Goal: Task Accomplishment & Management: Manage account settings

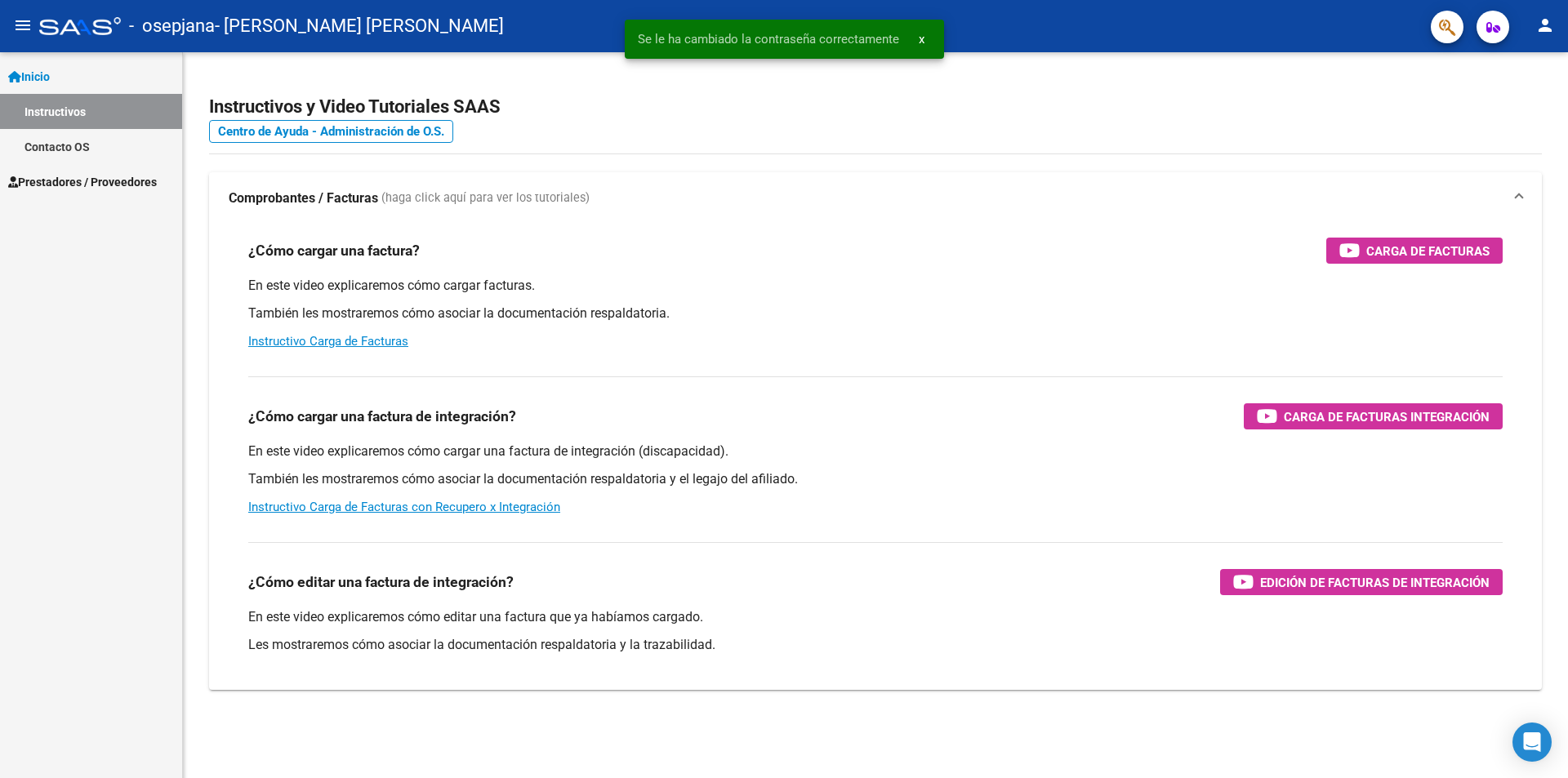
click at [63, 185] on span "Prestadores / Proveedores" at bounding box center [83, 182] width 149 height 18
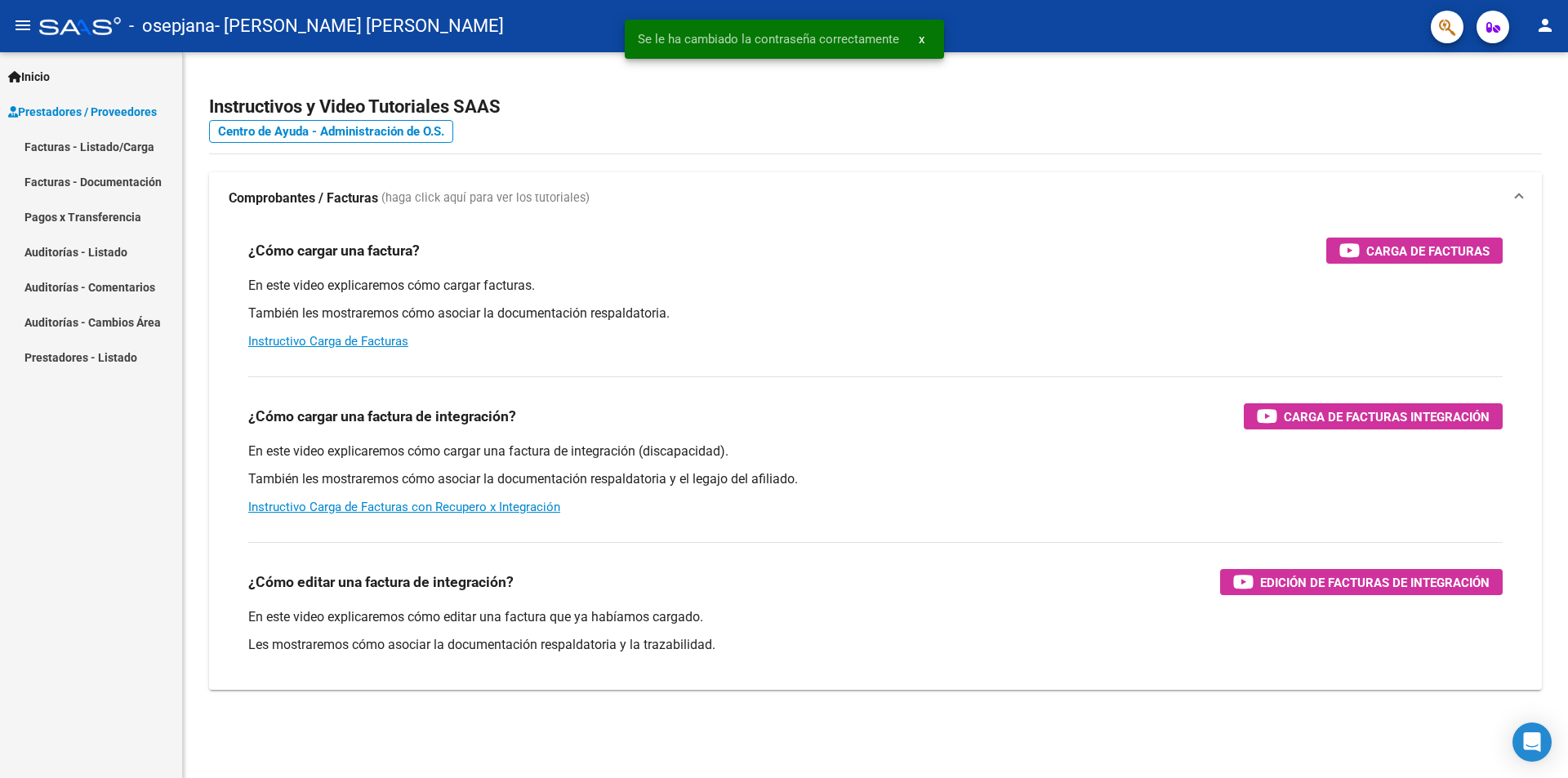
click at [76, 147] on link "Facturas - Listado/Carga" at bounding box center [91, 146] width 182 height 35
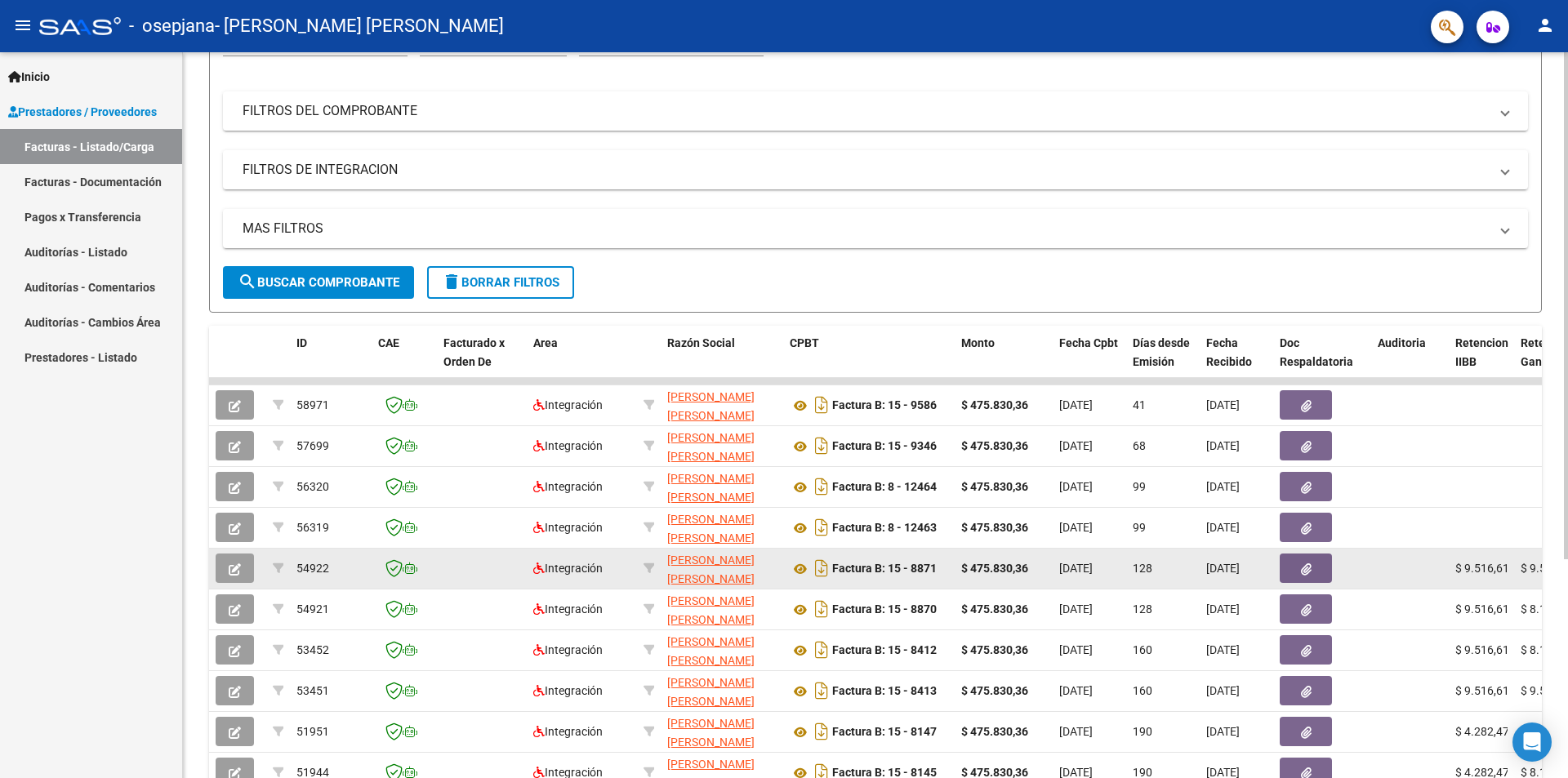
scroll to position [163, 0]
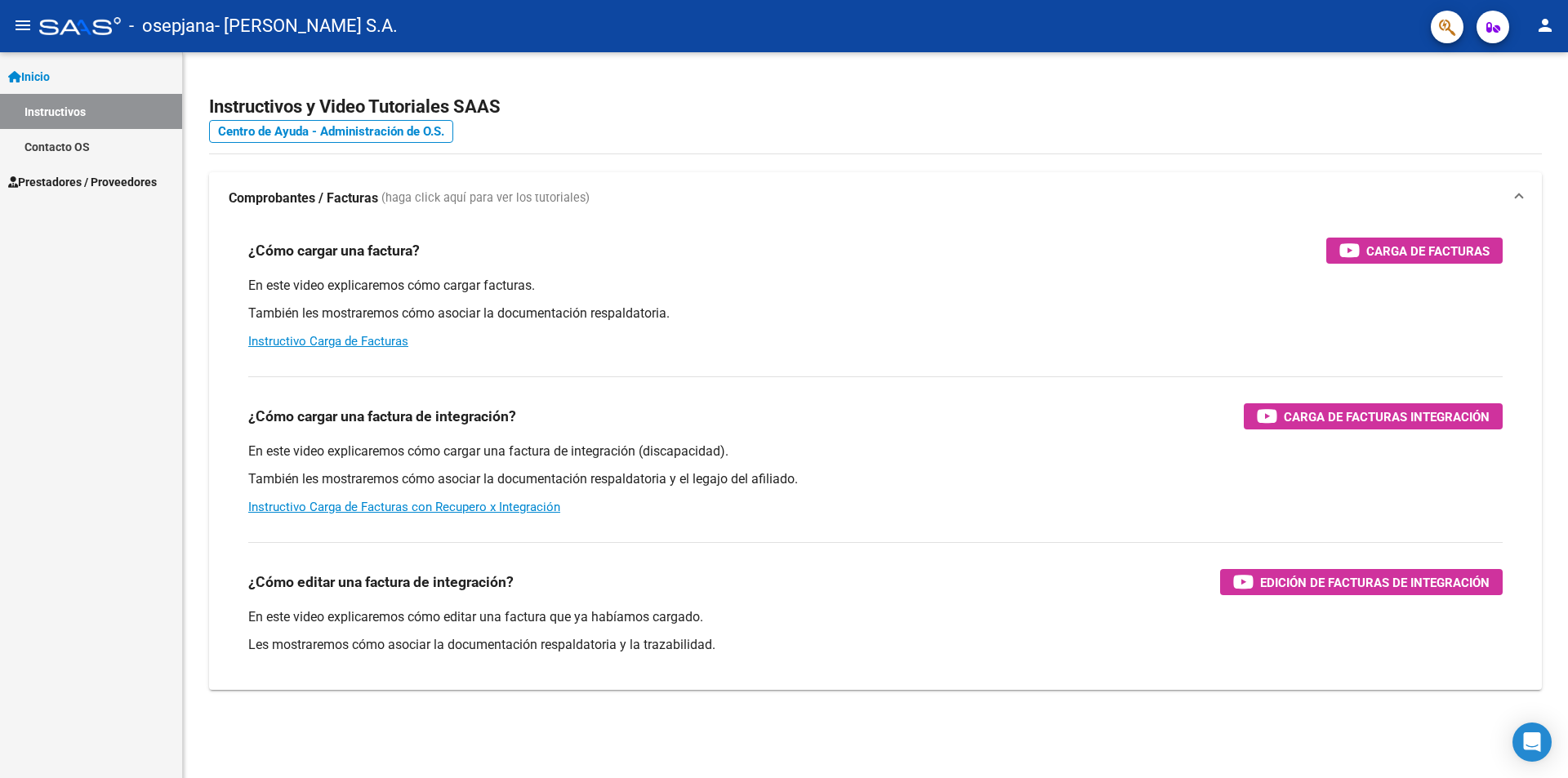
click at [88, 186] on span "Prestadores / Proveedores" at bounding box center [83, 182] width 149 height 18
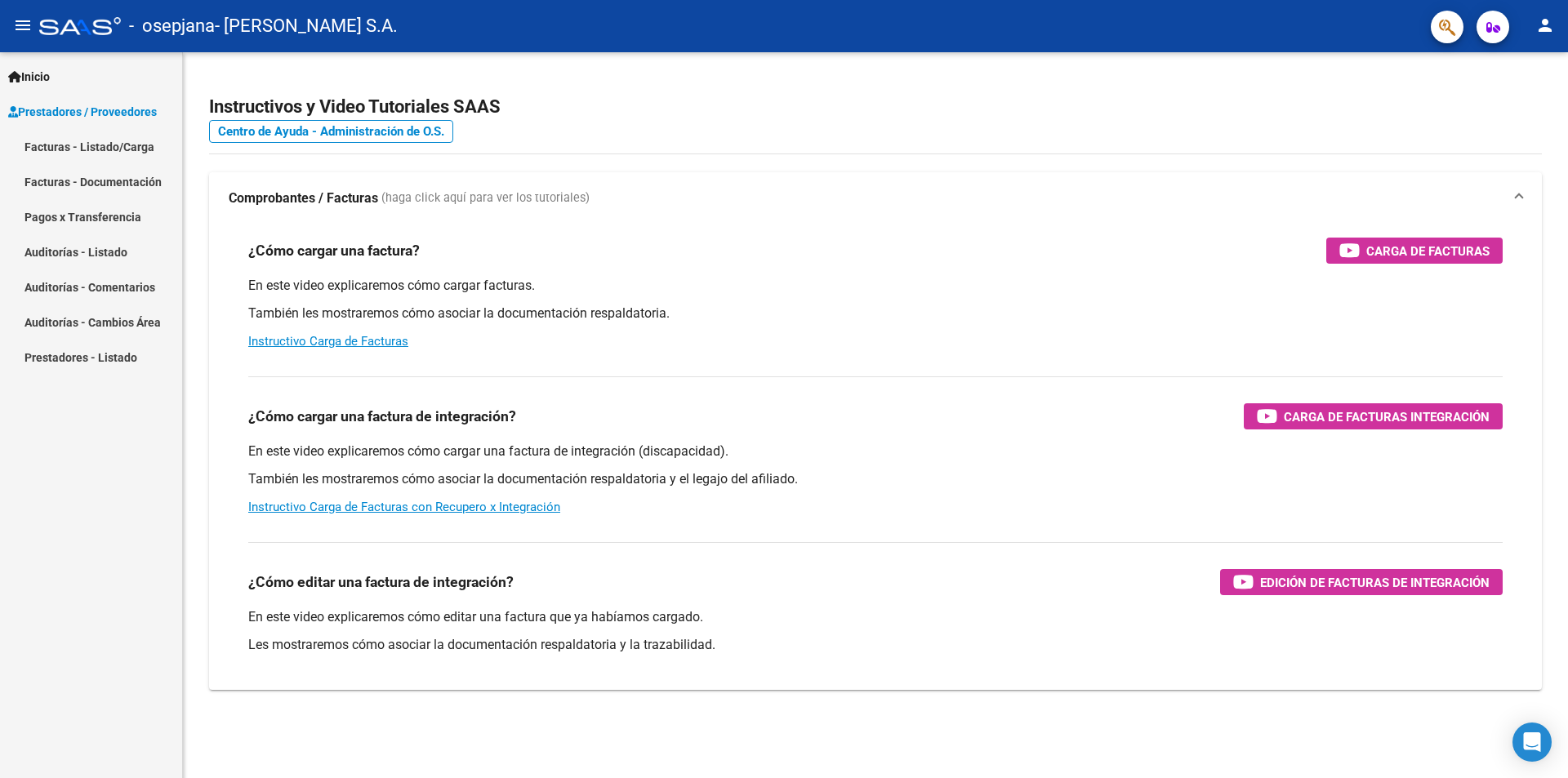
click at [79, 141] on link "Facturas - Listado/Carga" at bounding box center [91, 146] width 182 height 35
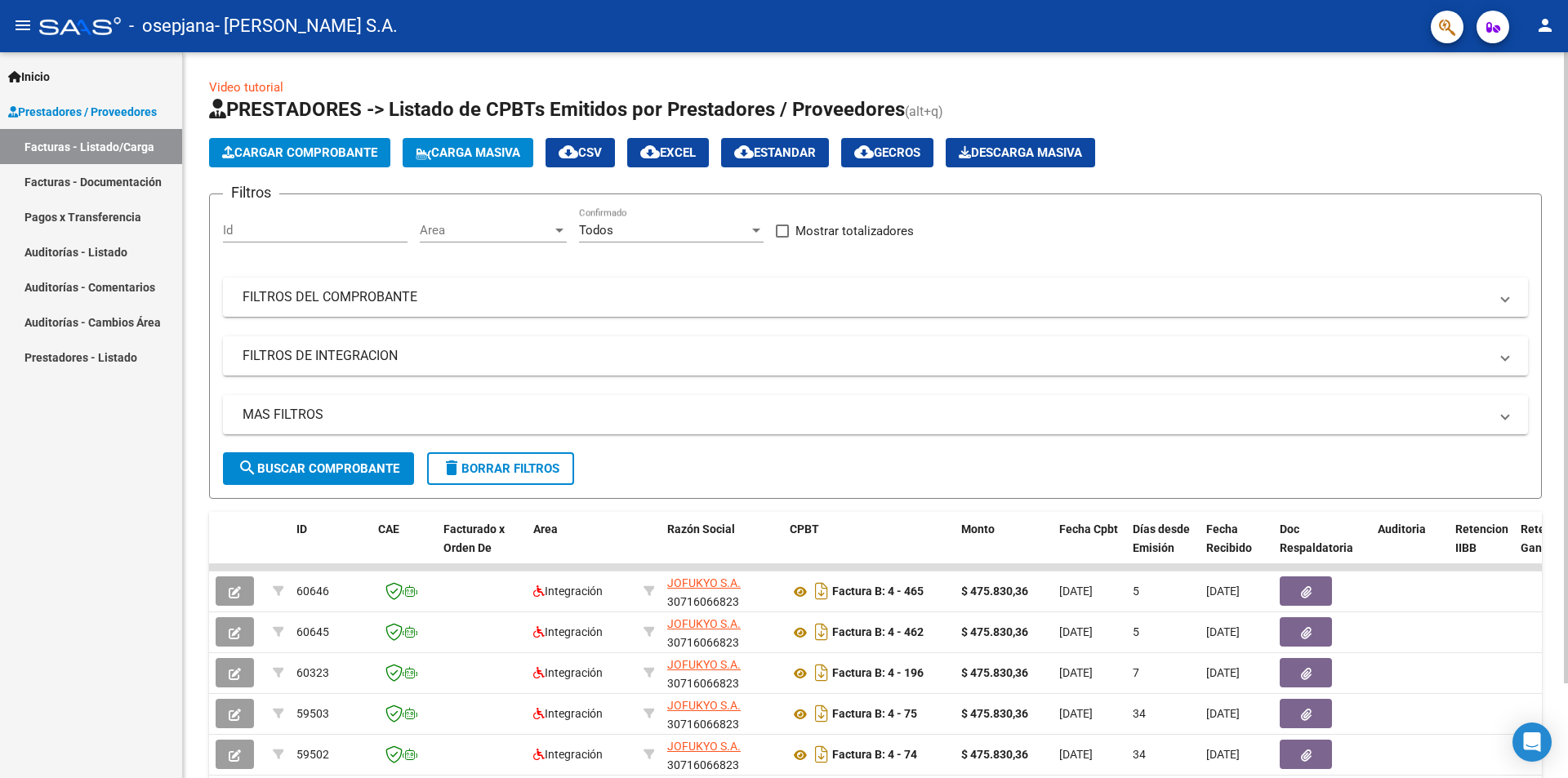
scroll to position [108, 0]
